Goal: Obtain resource: Obtain resource

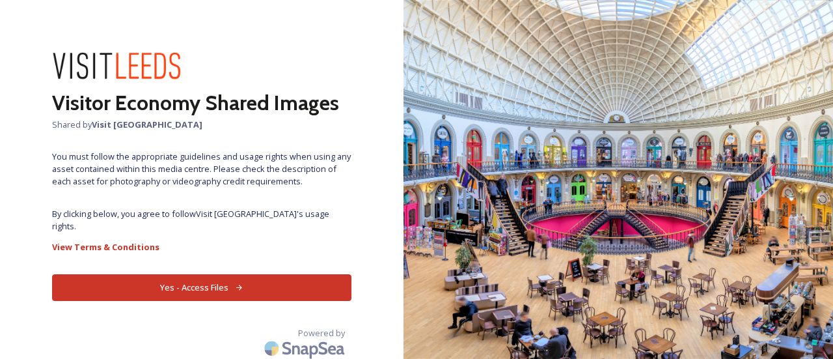
click at [167, 274] on button "Yes - Access Files" at bounding box center [201, 287] width 299 height 27
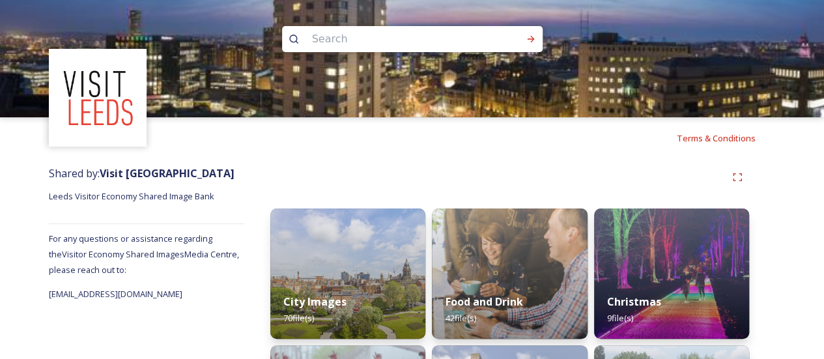
click at [371, 47] on input at bounding box center [394, 39] width 178 height 29
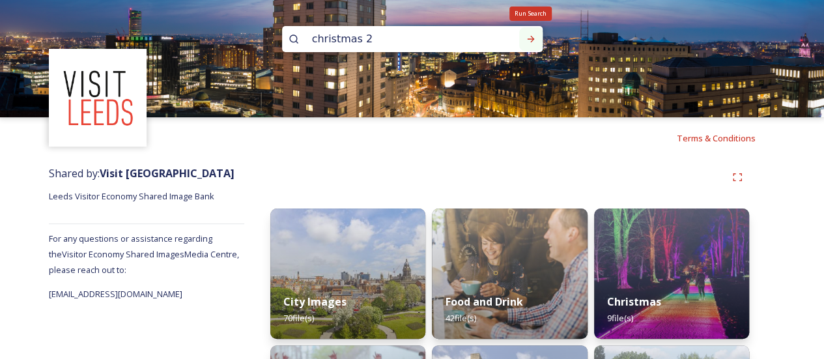
type input "christmas 2"
click at [529, 37] on icon at bounding box center [530, 39] width 10 height 10
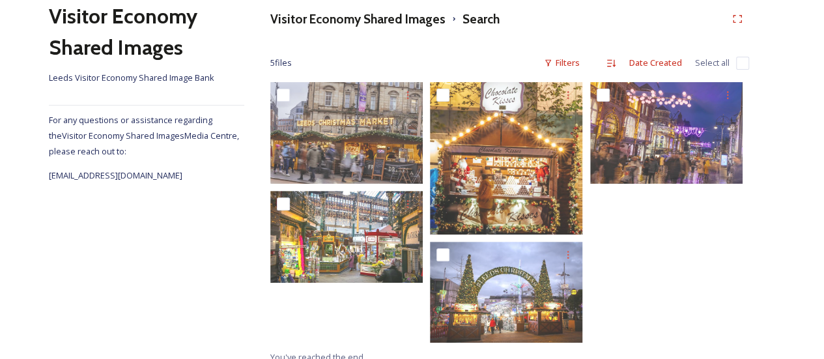
scroll to position [170, 0]
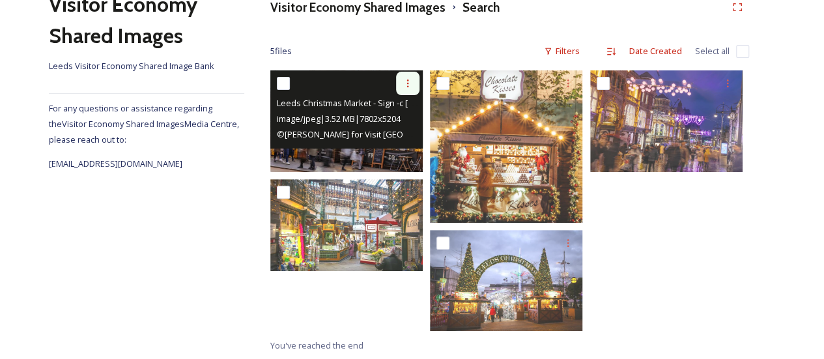
click at [402, 80] on icon at bounding box center [407, 83] width 10 height 10
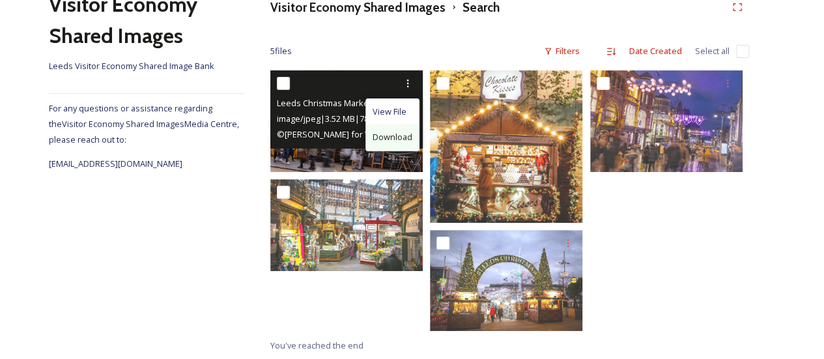
click at [398, 135] on span "Download" at bounding box center [392, 137] width 40 height 12
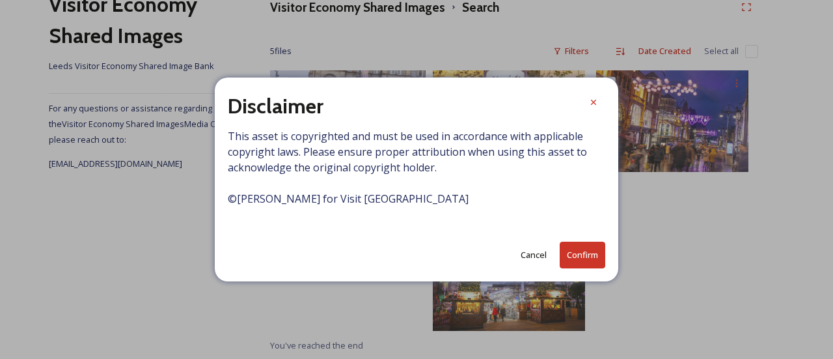
click at [574, 255] on button "Confirm" at bounding box center [583, 255] width 46 height 27
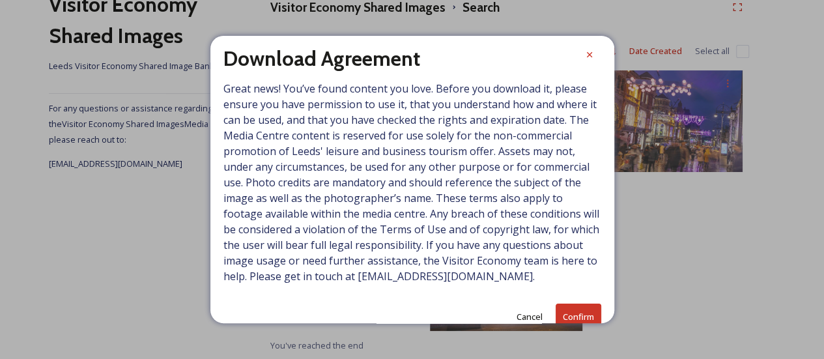
scroll to position [0, 0]
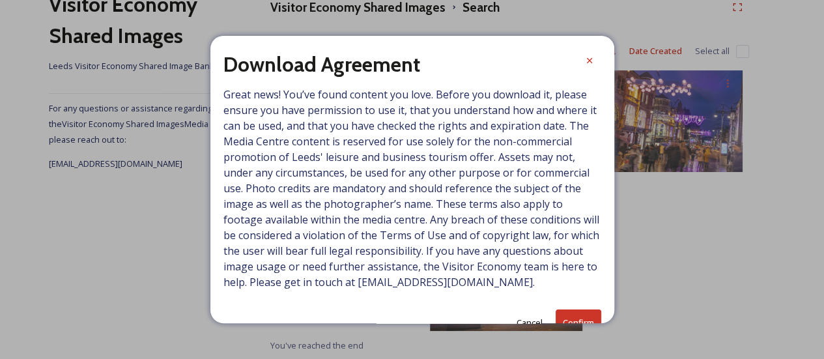
click at [568, 309] on button "Confirm" at bounding box center [578, 322] width 46 height 27
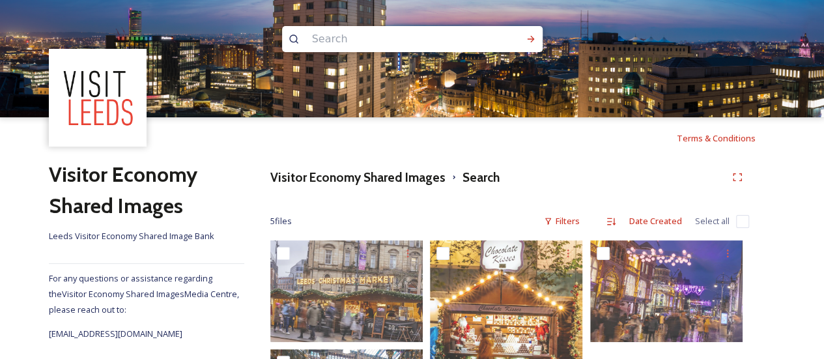
click at [383, 41] on input at bounding box center [394, 39] width 178 height 29
paste input "dd910003-2132-44b7-9f27-0403a3138116"
type input "dd910003-2132-44b7-9f27-0403a3138116"
click at [481, 36] on input at bounding box center [498, 39] width 42 height 29
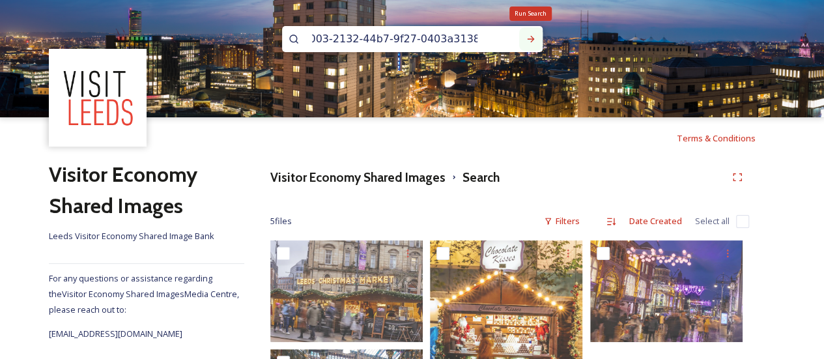
click at [528, 41] on icon at bounding box center [530, 39] width 10 height 10
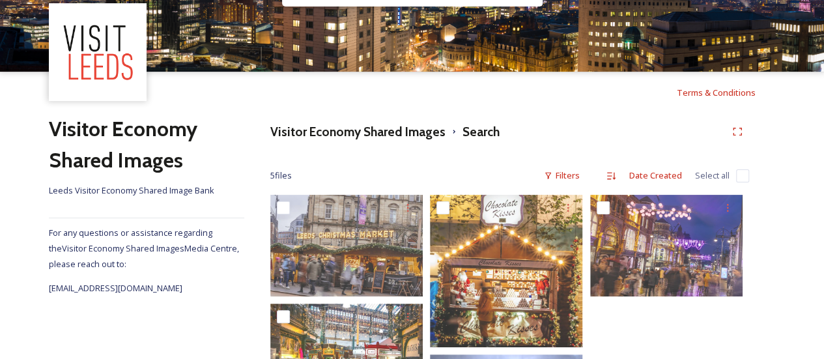
scroll to position [65, 0]
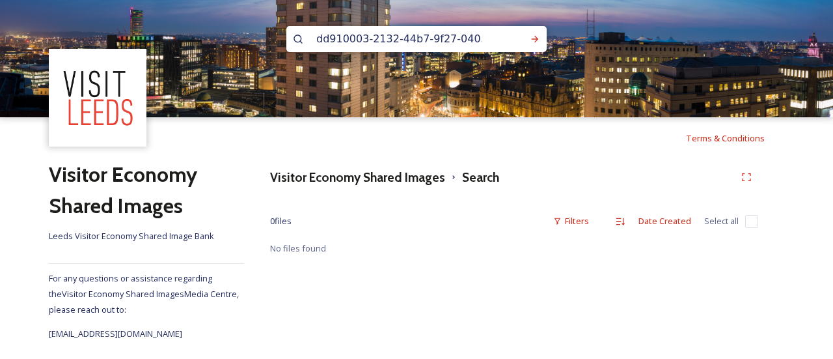
drag, startPoint x: 479, startPoint y: 40, endPoint x: 278, endPoint y: 40, distance: 201.2
click at [278, 40] on div "dd910003-2132-44b7-9f27-0403a3138116" at bounding box center [416, 58] width 833 height 117
type input "Christmas Market sign"
click at [391, 40] on span "Christmas Market sign" at bounding box center [360, 38] width 100 height 19
click at [412, 38] on input at bounding box center [467, 39] width 113 height 29
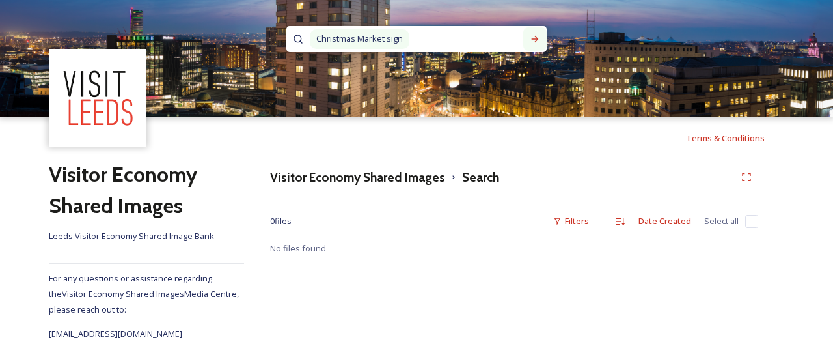
click at [529, 40] on div at bounding box center [534, 38] width 23 height 23
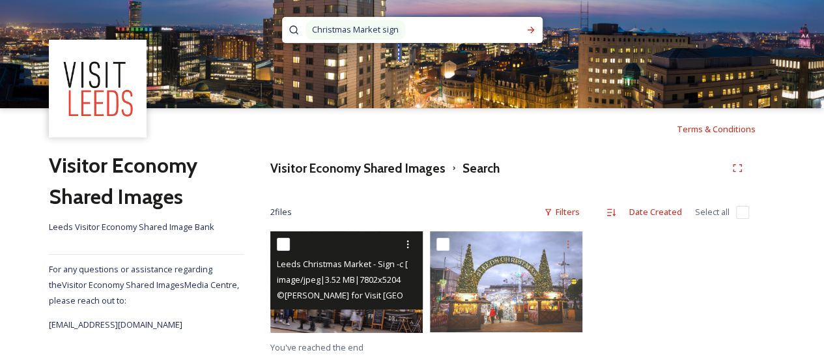
scroll to position [12, 0]
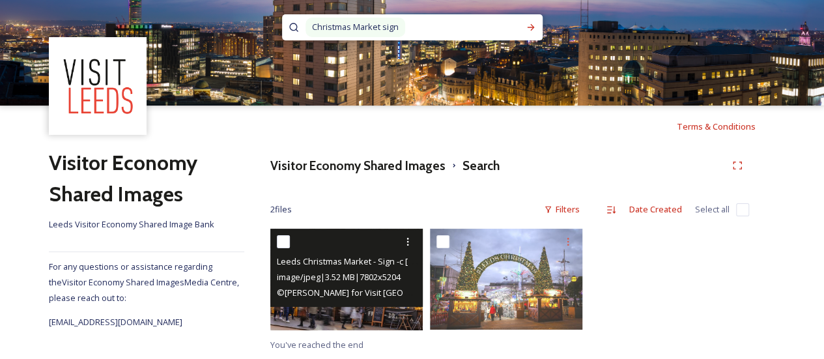
click at [327, 276] on span "image/jpeg | 3.52 MB | 7802 x 5204" at bounding box center [339, 277] width 124 height 12
click at [406, 239] on icon at bounding box center [407, 241] width 10 height 10
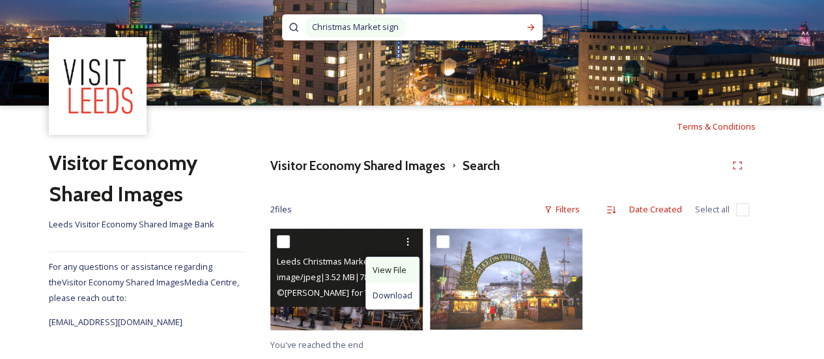
click at [391, 267] on span "View File" at bounding box center [389, 270] width 34 height 12
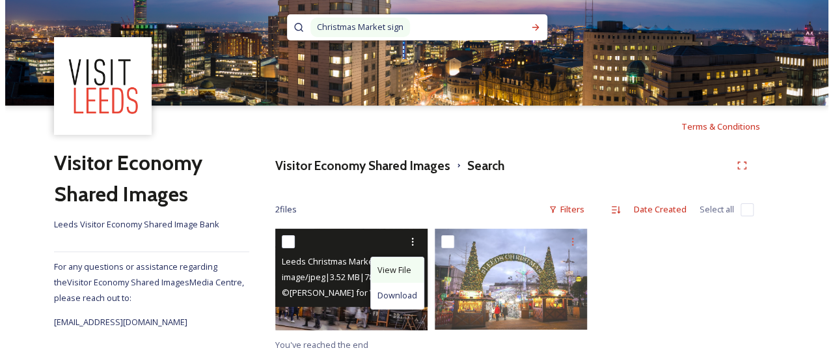
scroll to position [10, 0]
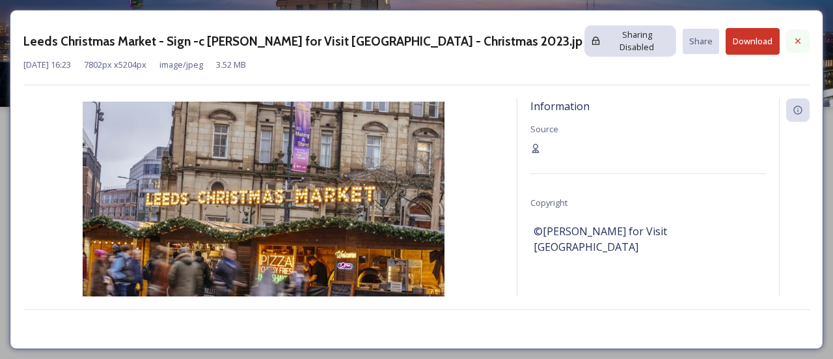
click at [801, 36] on icon at bounding box center [798, 41] width 10 height 10
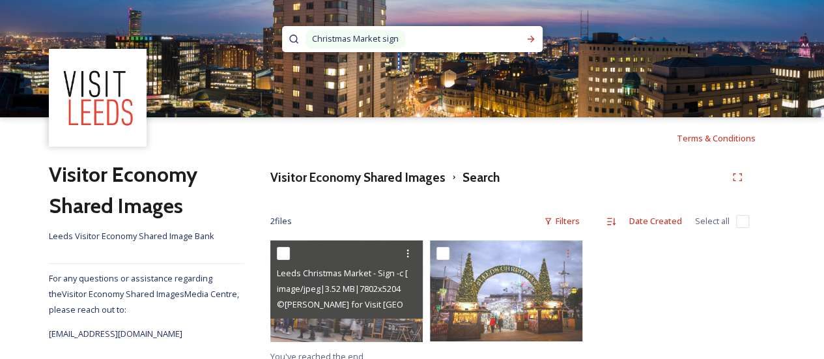
click at [392, 36] on span "Christmas Market sign" at bounding box center [355, 38] width 100 height 19
drag, startPoint x: 413, startPoint y: 35, endPoint x: 281, endPoint y: 32, distance: 131.6
click at [282, 32] on div "Christmas Market sign" at bounding box center [412, 39] width 260 height 26
click at [388, 40] on span "Christmas Market sign" at bounding box center [355, 38] width 100 height 19
click at [396, 39] on span "Christmas Market sign" at bounding box center [355, 38] width 100 height 19
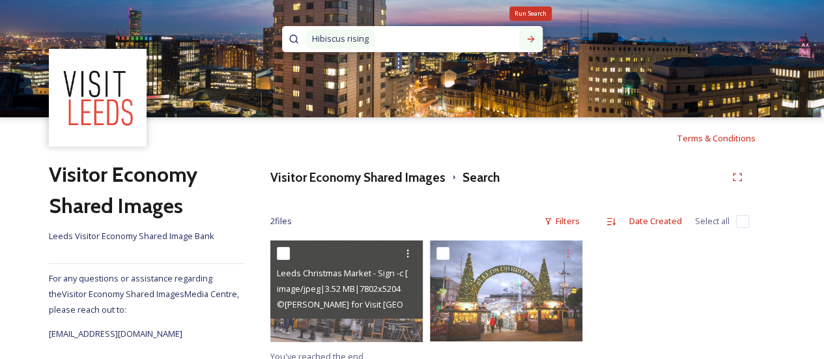
click at [536, 41] on div "Run Search" at bounding box center [530, 38] width 23 height 23
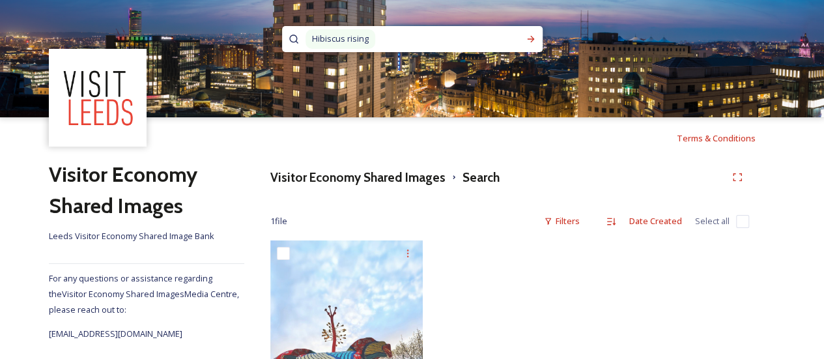
scroll to position [158, 0]
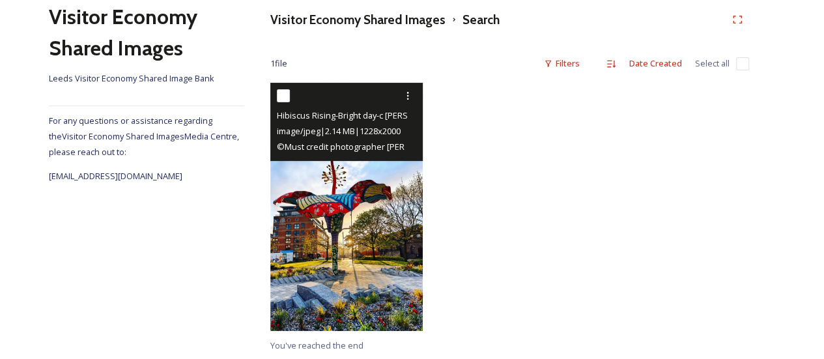
click at [370, 242] on img at bounding box center [346, 207] width 152 height 248
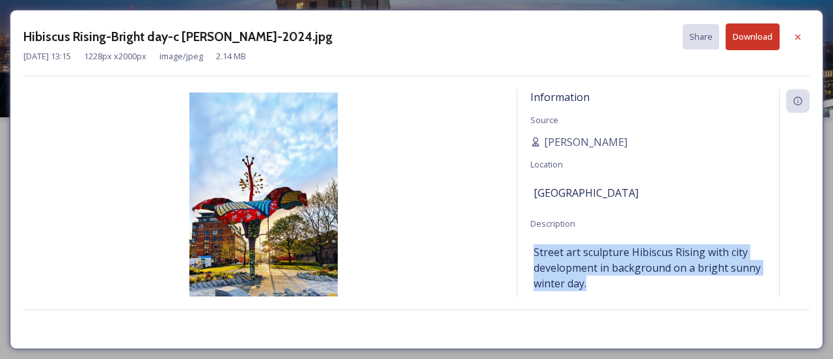
drag, startPoint x: 622, startPoint y: 281, endPoint x: 535, endPoint y: 250, distance: 92.5
click at [535, 250] on span "Street art sculpture Hibiscus Rising with city development in background on a b…" at bounding box center [648, 267] width 229 height 47
copy span "Street art sculpture Hibiscus Rising with city development in background on a b…"
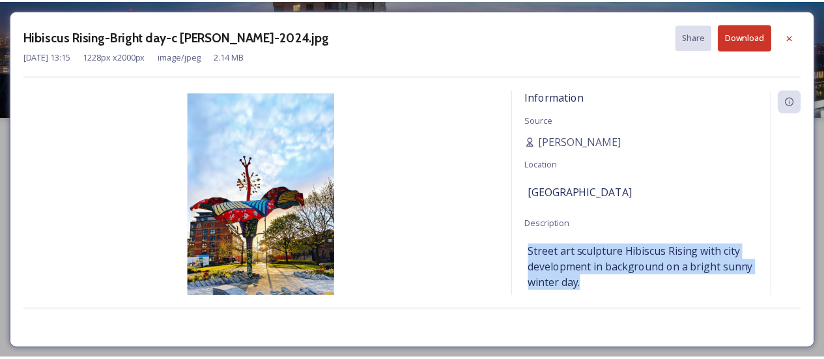
scroll to position [58, 0]
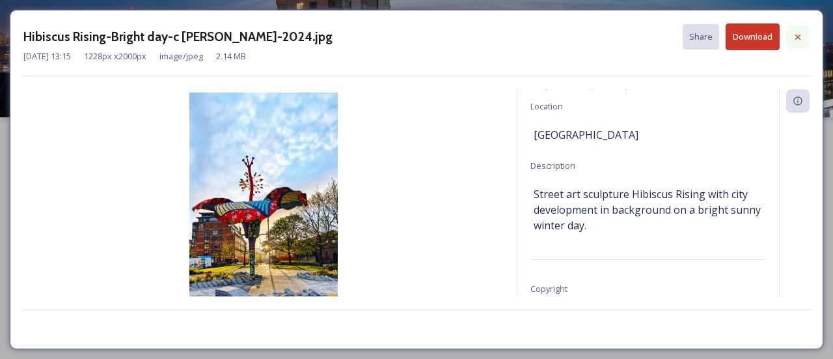
click at [798, 36] on icon at bounding box center [798, 36] width 5 height 5
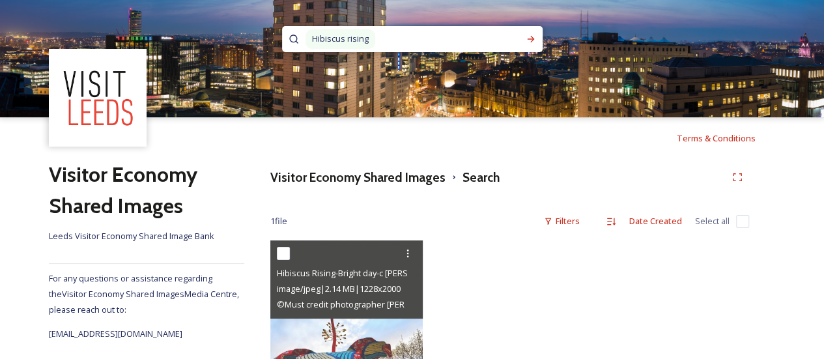
click at [387, 36] on input at bounding box center [447, 39] width 143 height 29
drag, startPoint x: 379, startPoint y: 36, endPoint x: 264, endPoint y: 36, distance: 114.6
click at [260, 37] on div "Hibiscus rising" at bounding box center [412, 58] width 824 height 117
type input "H"
type input "[PERSON_NAME]"
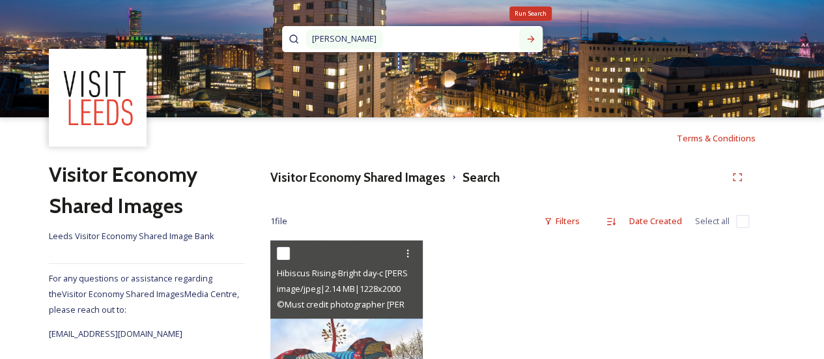
click at [527, 36] on icon at bounding box center [530, 39] width 10 height 10
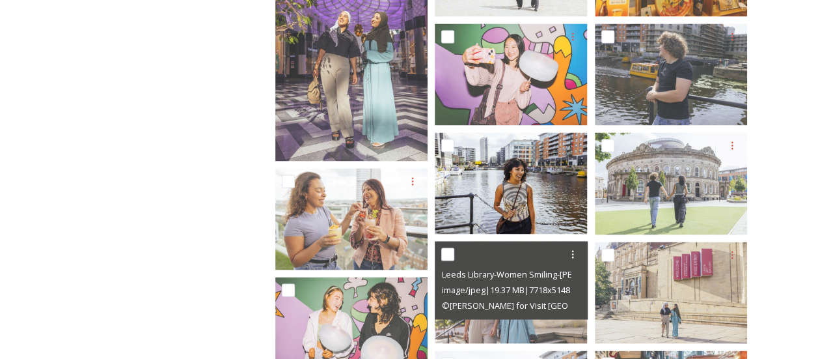
scroll to position [1061, 0]
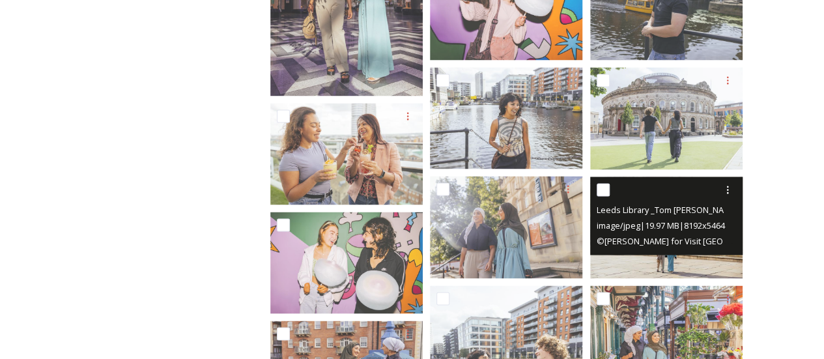
click at [626, 261] on img at bounding box center [666, 227] width 152 height 102
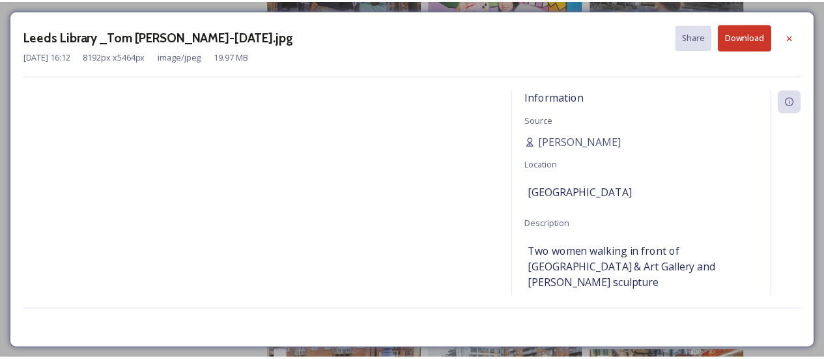
scroll to position [42, 0]
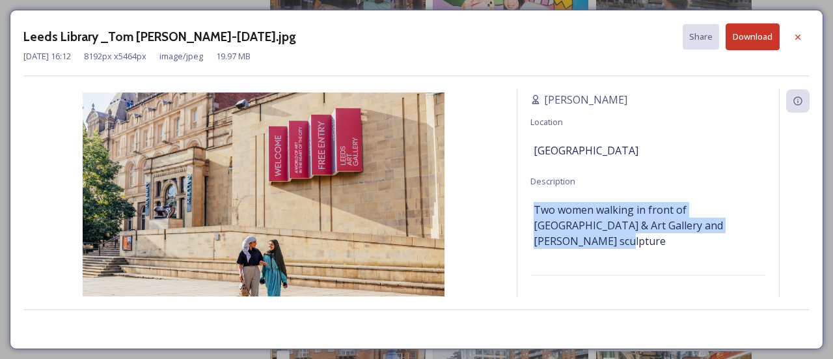
drag, startPoint x: 739, startPoint y: 225, endPoint x: 530, endPoint y: 214, distance: 209.3
click at [530, 214] on div "Information Source [PERSON_NAME] Location [GEOGRAPHIC_DATA] Description Two wom…" at bounding box center [649, 210] width 262 height 242
copy span "Two women walking in front of [GEOGRAPHIC_DATA] & Art Gallery and [PERSON_NAME]…"
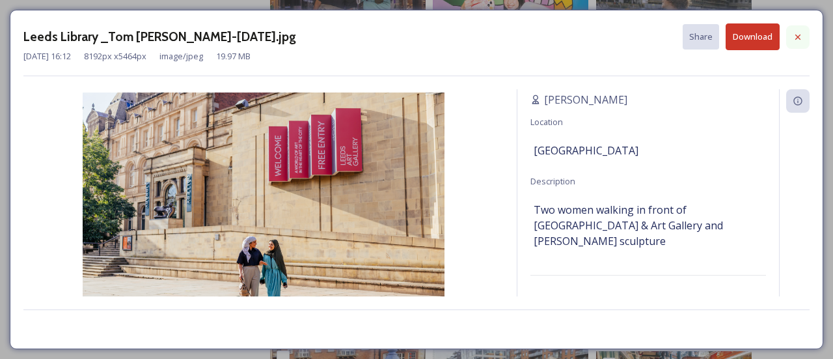
click at [797, 31] on div at bounding box center [798, 36] width 23 height 23
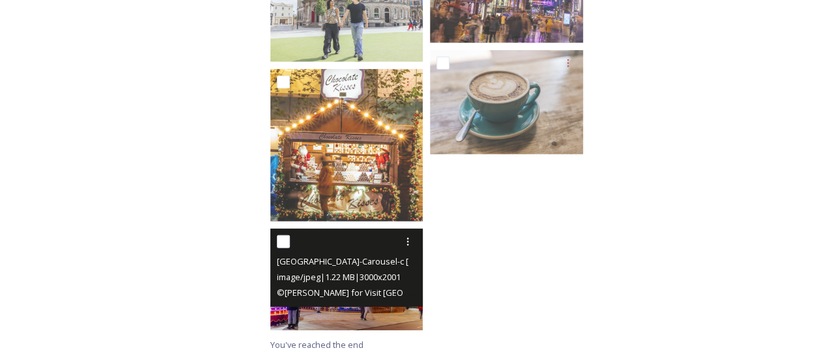
scroll to position [1891, 0]
click at [385, 288] on span "© [PERSON_NAME] for Visit [GEOGRAPHIC_DATA]" at bounding box center [371, 292] width 189 height 12
click at [356, 254] on div "[GEOGRAPHIC_DATA]-Carousel-c [PERSON_NAME] for Visit [GEOGRAPHIC_DATA] - 2021.j…" at bounding box center [348, 262] width 143 height 16
click at [404, 240] on icon at bounding box center [407, 242] width 10 height 10
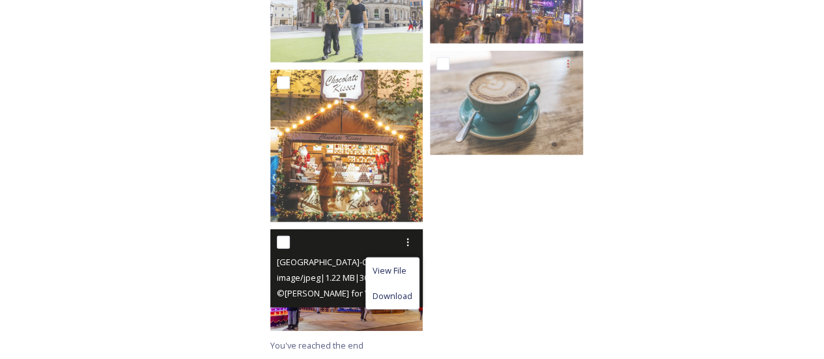
click at [326, 279] on span "image/jpeg | 1.22 MB | 3000 x 2001" at bounding box center [339, 277] width 124 height 12
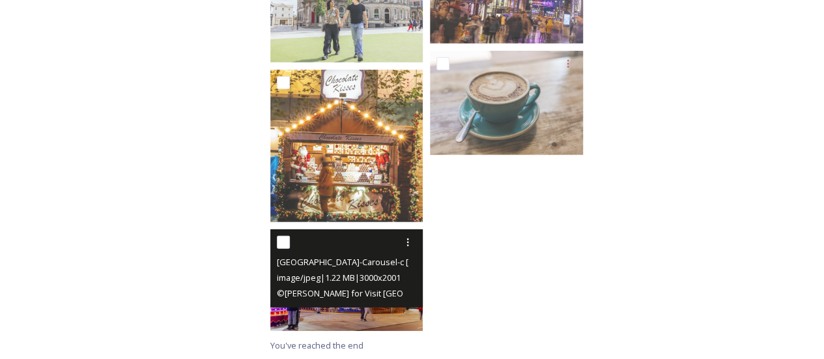
click at [328, 279] on span "image/jpeg | 1.22 MB | 3000 x 2001" at bounding box center [339, 277] width 124 height 12
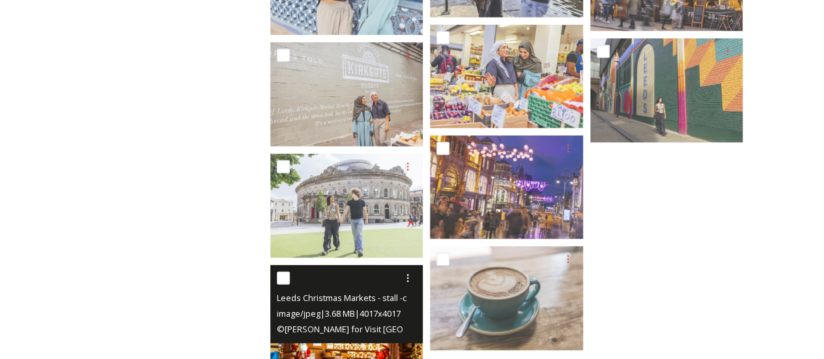
click at [366, 316] on span "image/jpeg | 3.68 MB | 4017 x 4017" at bounding box center [339, 313] width 124 height 12
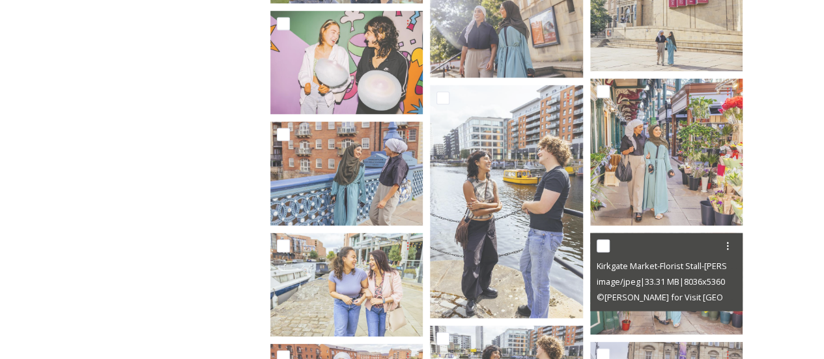
scroll to position [1175, 0]
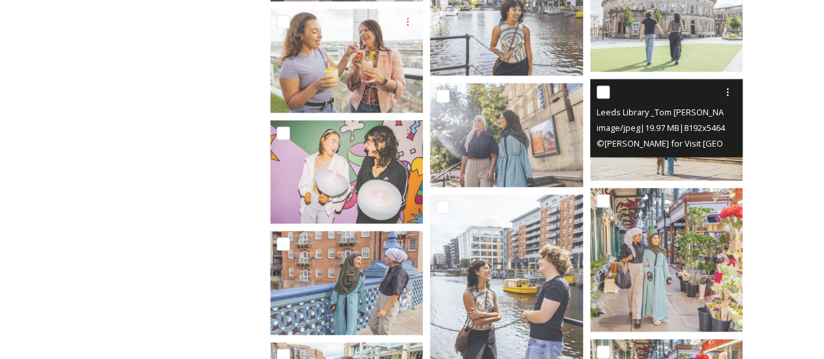
click at [667, 135] on div "© [PERSON_NAME] for Visit [GEOGRAPHIC_DATA]" at bounding box center [667, 143] width 143 height 16
